Goal: Information Seeking & Learning: Compare options

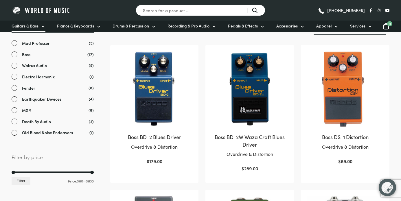
click at [44, 27] on icon at bounding box center [43, 26] width 5 height 5
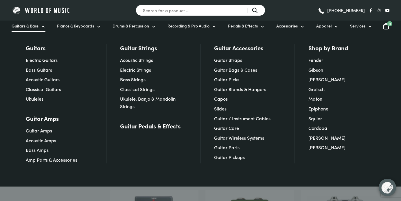
click at [43, 134] on ul "Guitar Amps Acoustic Amps Bass Amps Amp Parts & Accessories" at bounding box center [59, 145] width 67 height 36
click at [43, 131] on link "Guitar Amps" at bounding box center [39, 130] width 26 height 6
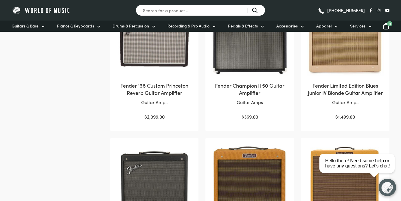
scroll to position [455, 0]
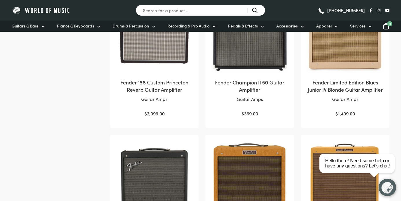
click at [338, 70] on img at bounding box center [344, 34] width 77 height 77
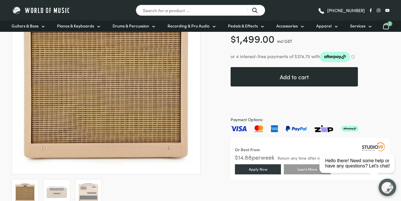
scroll to position [106, 0]
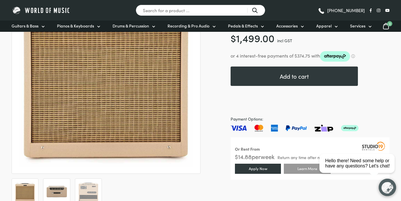
click at [62, 191] on img at bounding box center [56, 192] width 21 height 21
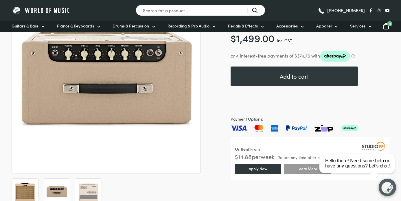
click at [29, 190] on img at bounding box center [25, 192] width 21 height 21
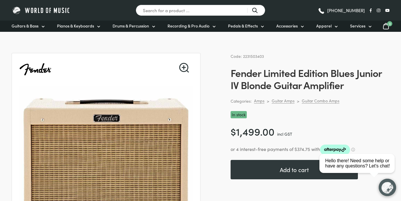
scroll to position [16, 0]
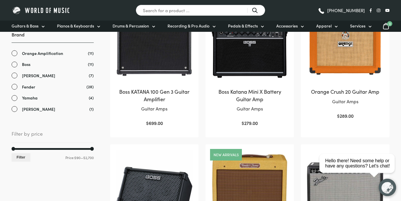
scroll to position [156, 0]
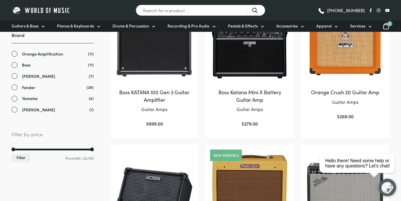
click at [16, 88] on link "Fender" at bounding box center [53, 87] width 82 height 7
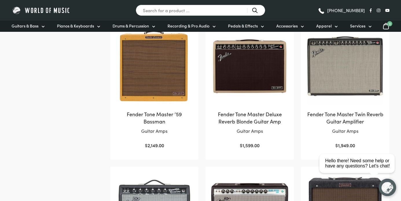
scroll to position [419, 0]
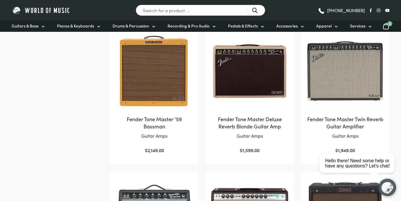
click at [242, 89] on img at bounding box center [249, 71] width 77 height 77
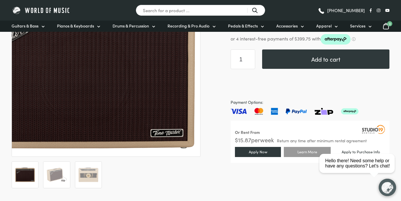
scroll to position [123, 0]
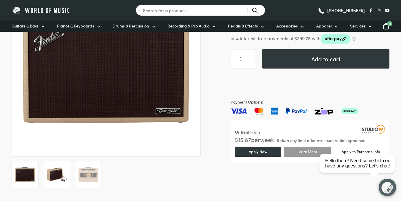
click at [63, 176] on img at bounding box center [56, 174] width 21 height 21
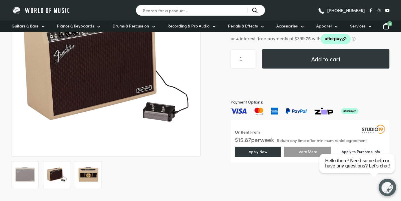
click at [89, 178] on img at bounding box center [88, 174] width 21 height 21
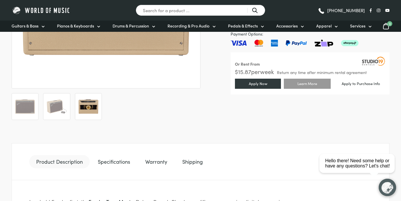
scroll to position [199, 0]
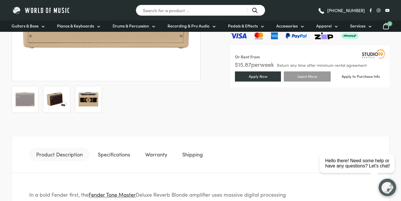
click at [56, 105] on img at bounding box center [56, 99] width 21 height 21
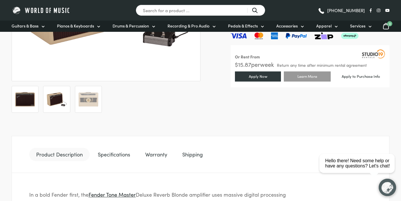
click at [22, 100] on img at bounding box center [25, 99] width 21 height 21
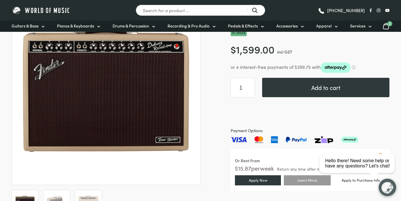
scroll to position [93, 0]
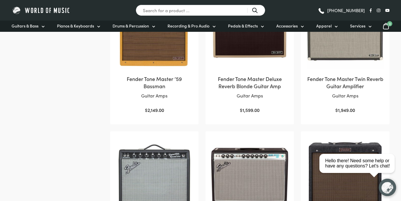
scroll to position [464, 0]
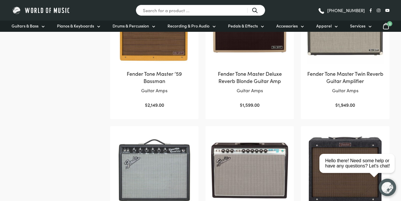
click at [241, 56] on img at bounding box center [249, 25] width 77 height 77
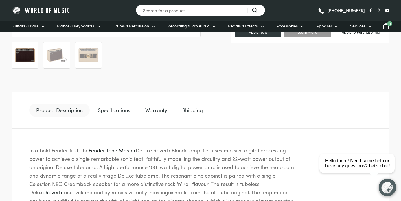
scroll to position [243, 0]
click at [106, 113] on link "Specifications" at bounding box center [114, 109] width 46 height 13
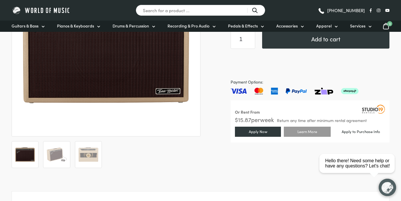
scroll to position [141, 0]
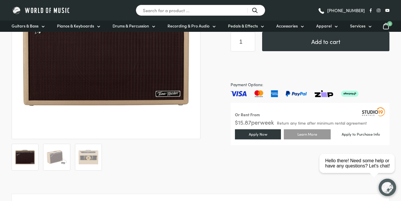
click at [23, 164] on img at bounding box center [25, 157] width 21 height 21
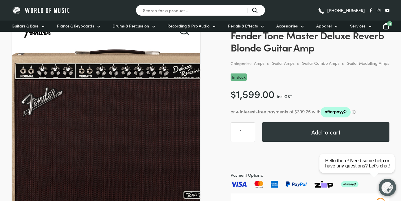
scroll to position [49, 0]
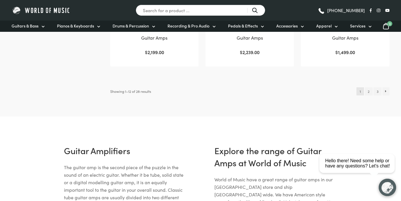
scroll to position [667, 0]
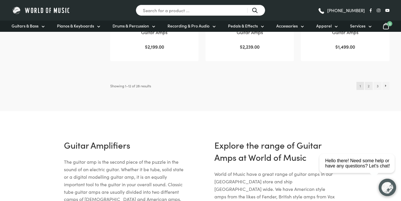
click at [365, 87] on link "2" at bounding box center [369, 86] width 8 height 8
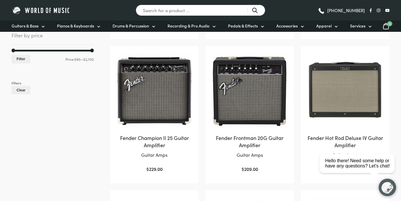
scroll to position [256, 0]
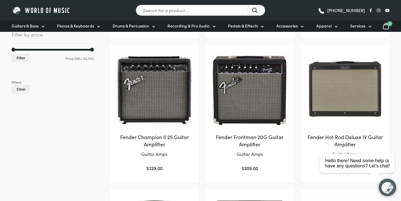
click at [49, 49] on div "Filter by price Min price 90 Max price 2700 Filter Price: $90 — $2,700" at bounding box center [53, 46] width 82 height 32
click at [47, 49] on div at bounding box center [54, 50] width 80 height 2
click at [38, 50] on div at bounding box center [53, 50] width 82 height 2
click at [21, 62] on button "Filter" at bounding box center [21, 58] width 19 height 8
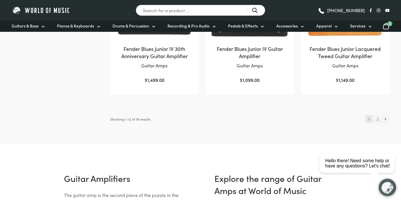
scroll to position [623, 0]
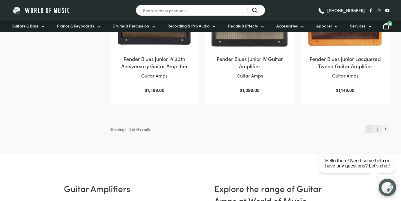
click at [378, 129] on link "2" at bounding box center [377, 129] width 8 height 8
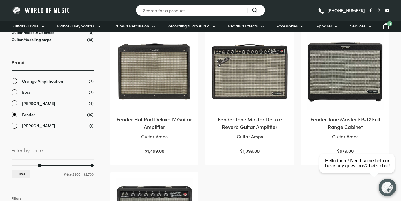
scroll to position [130, 0]
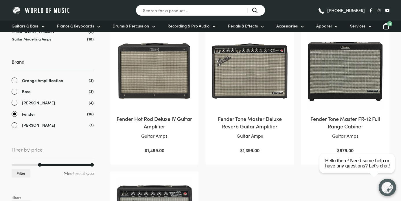
click at [21, 125] on link "[PERSON_NAME]" at bounding box center [53, 125] width 82 height 7
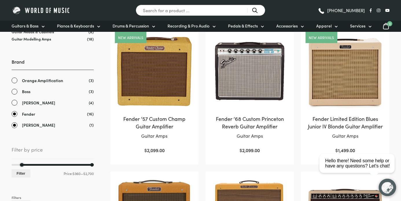
drag, startPoint x: 39, startPoint y: 165, endPoint x: 8, endPoint y: 165, distance: 31.2
click at [16, 114] on link "Fender" at bounding box center [53, 114] width 82 height 7
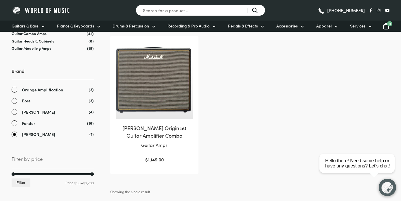
scroll to position [130, 0]
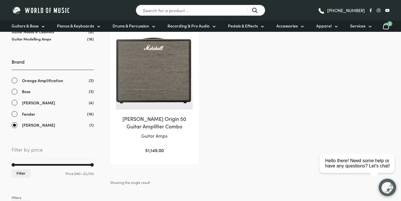
click at [159, 84] on img at bounding box center [154, 71] width 77 height 77
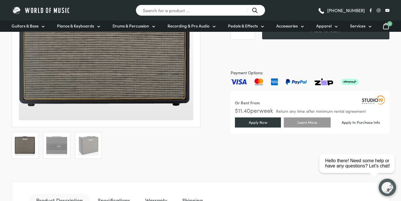
scroll to position [164, 0]
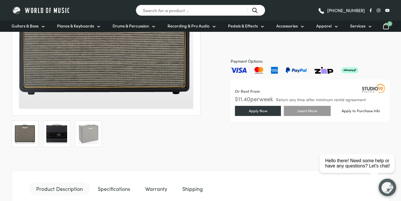
click at [57, 133] on img at bounding box center [56, 133] width 21 height 21
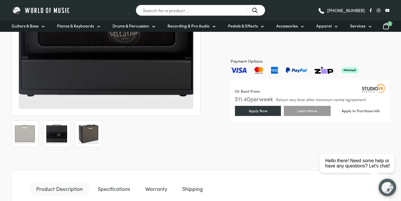
click at [86, 136] on img at bounding box center [88, 133] width 21 height 21
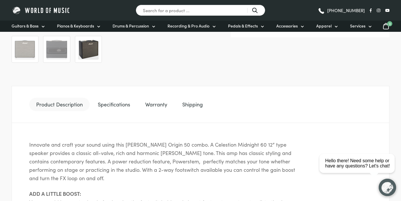
scroll to position [256, 0]
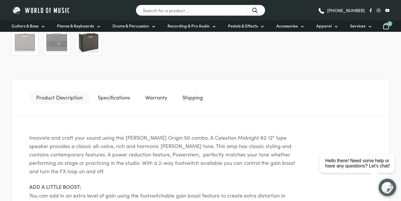
click at [110, 101] on link "Specifications" at bounding box center [114, 97] width 46 height 13
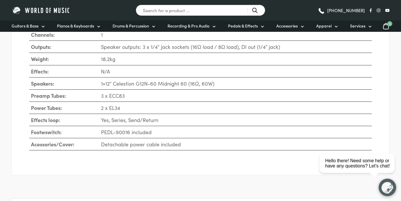
scroll to position [397, 0]
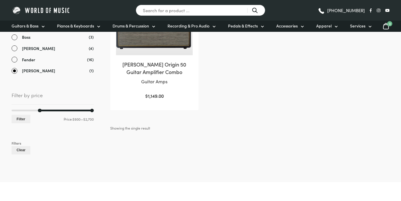
scroll to position [185, 0]
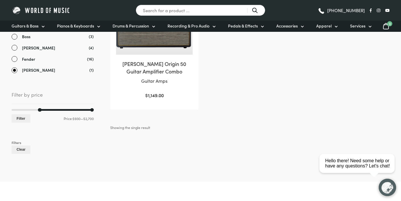
click at [22, 70] on link "[PERSON_NAME]" at bounding box center [53, 70] width 82 height 7
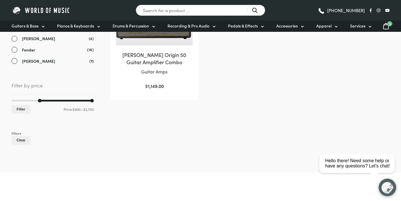
scroll to position [194, 0]
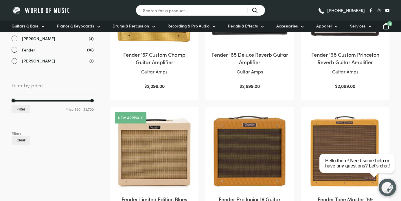
drag, startPoint x: 40, startPoint y: 102, endPoint x: -2, endPoint y: 97, distance: 42.5
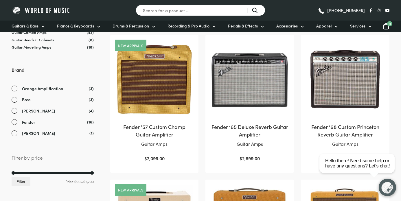
scroll to position [126, 0]
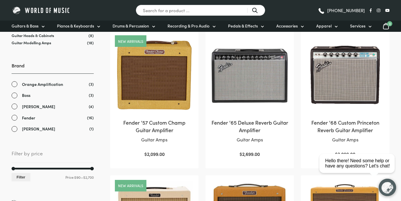
click at [53, 84] on span "Orange Amplification" at bounding box center [42, 84] width 41 height 7
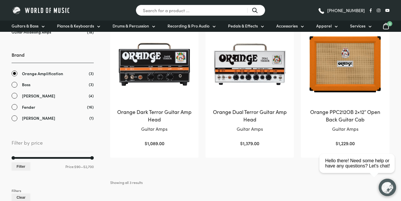
scroll to position [137, 0]
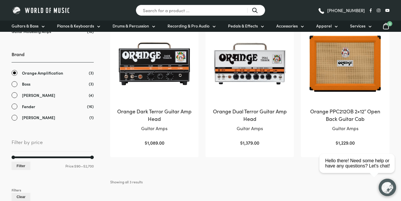
click at [46, 72] on span "Orange Amplification" at bounding box center [42, 73] width 41 height 7
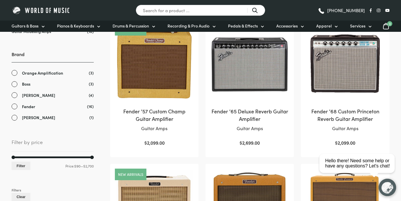
click at [26, 95] on span "[PERSON_NAME]" at bounding box center [38, 95] width 33 height 7
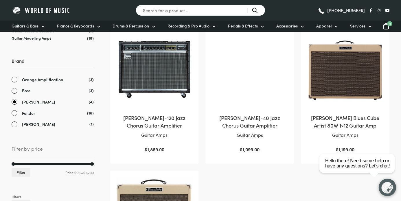
scroll to position [132, 0]
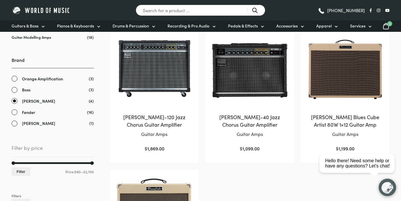
click at [29, 89] on span "Boss" at bounding box center [26, 89] width 8 height 7
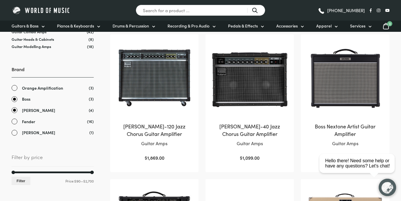
scroll to position [132, 0]
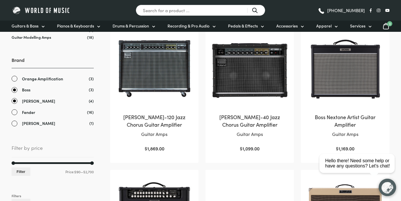
click at [16, 100] on link "[PERSON_NAME]" at bounding box center [53, 101] width 82 height 7
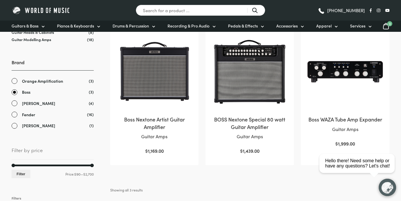
scroll to position [126, 0]
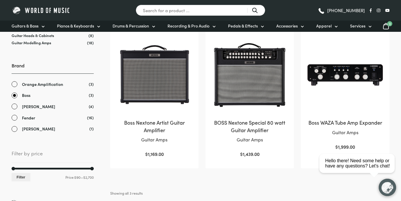
click at [34, 97] on link "Boss" at bounding box center [53, 95] width 82 height 7
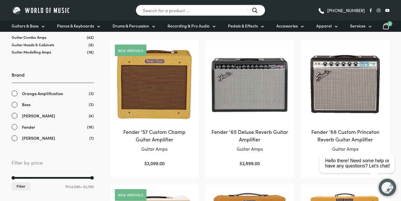
scroll to position [126, 0]
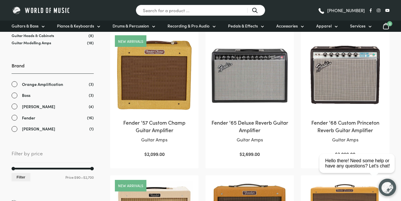
click at [25, 118] on span "Fender" at bounding box center [28, 118] width 13 height 7
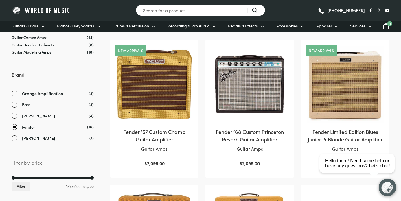
scroll to position [126, 0]
